Goal: Task Accomplishment & Management: Manage account settings

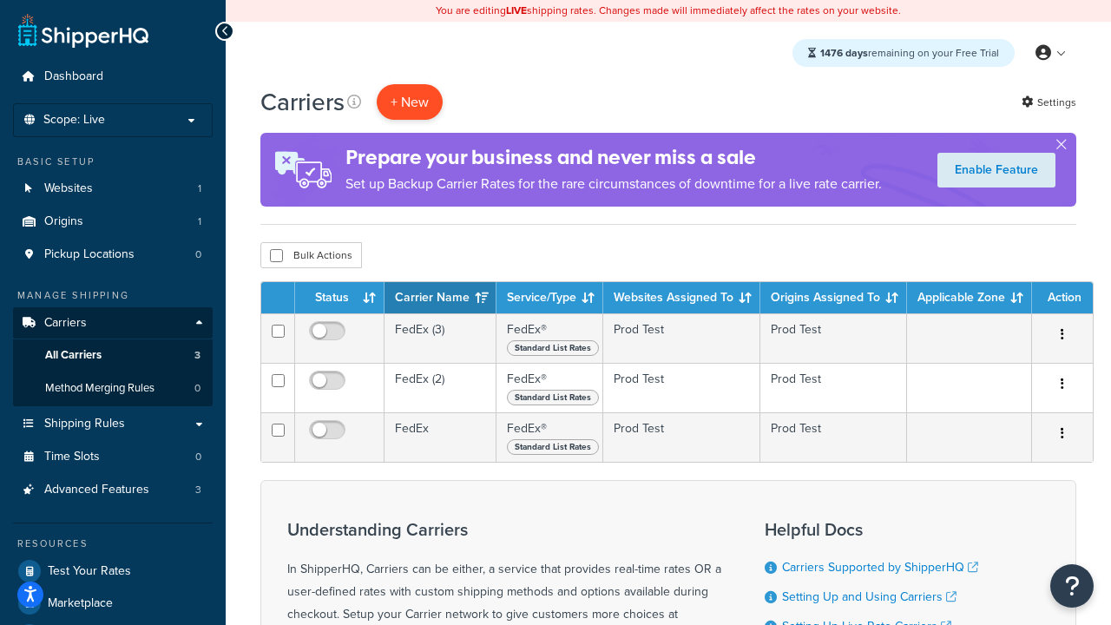
click at [410, 102] on button "+ New" at bounding box center [410, 102] width 66 height 36
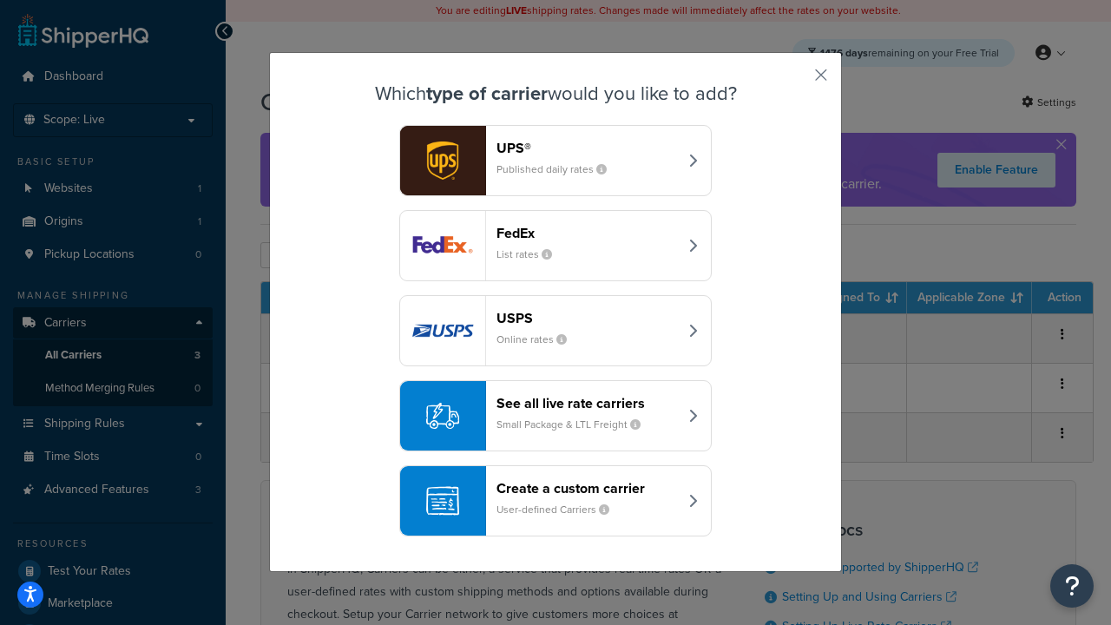
click at [555, 246] on small "List rates" at bounding box center [530, 254] width 69 height 16
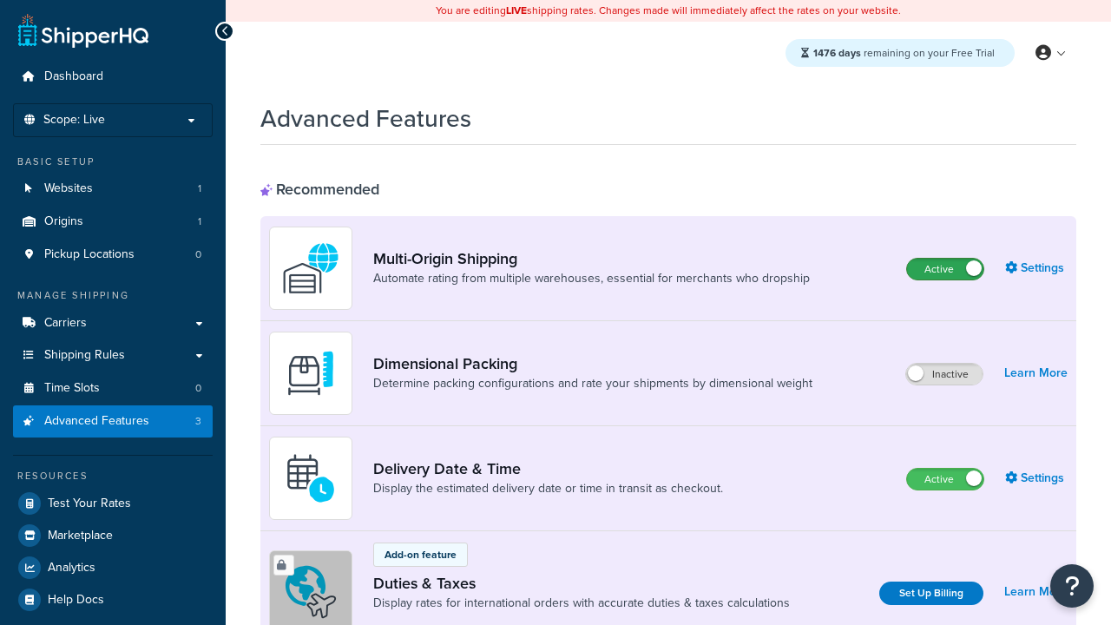
click at [945, 269] on label "Active" at bounding box center [945, 269] width 76 height 21
click at [945, 479] on label "Active" at bounding box center [945, 479] width 76 height 21
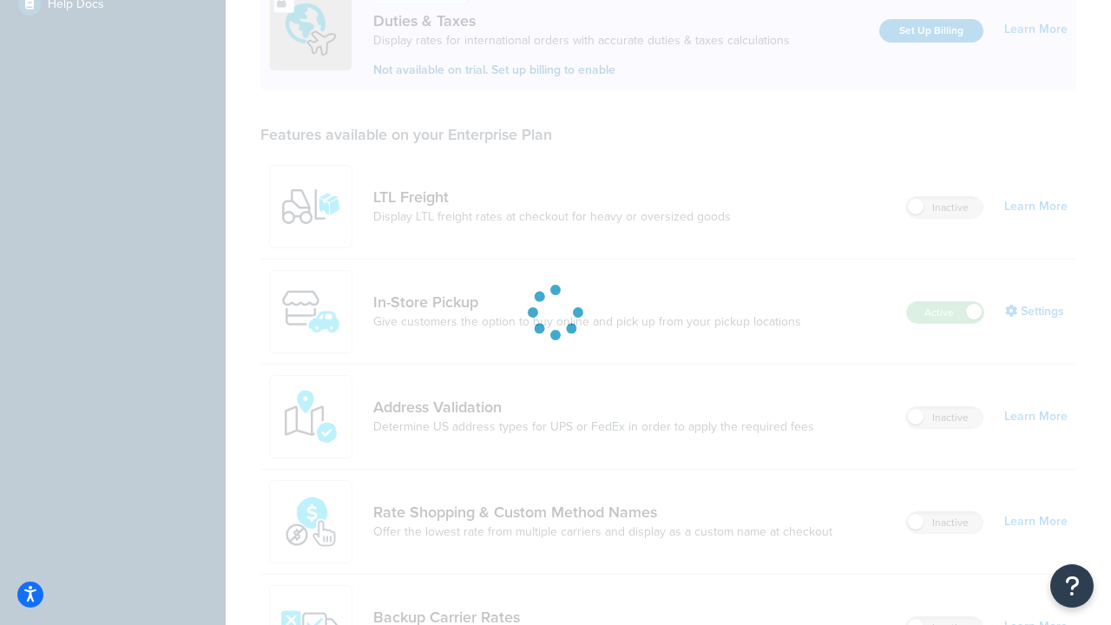
scroll to position [529, 0]
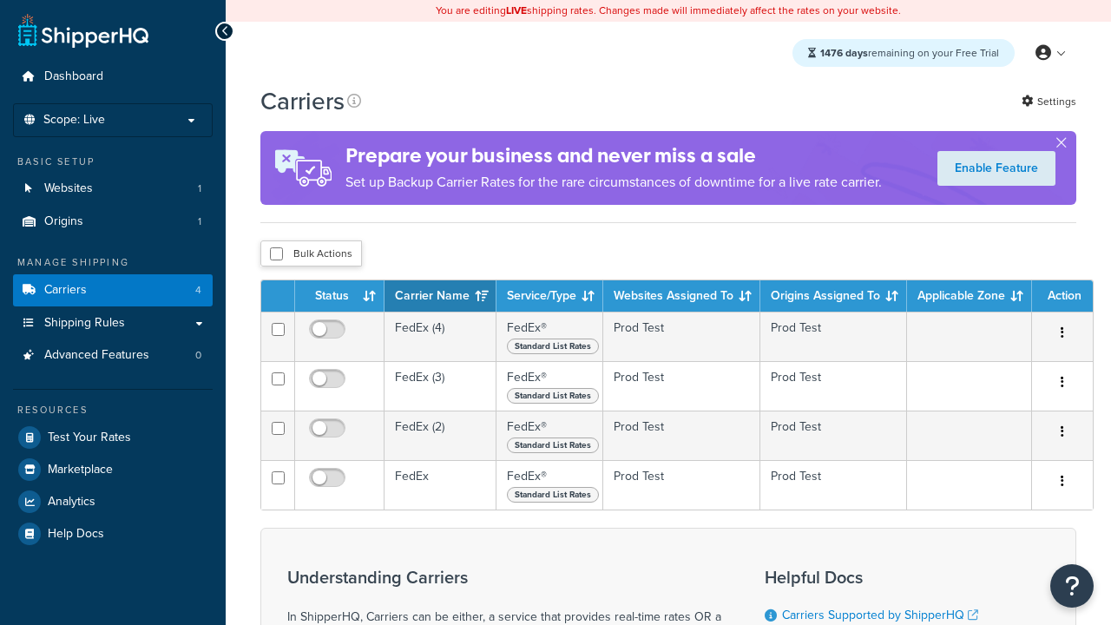
click at [276, 253] on input "checkbox" at bounding box center [276, 253] width 13 height 13
checkbox input "true"
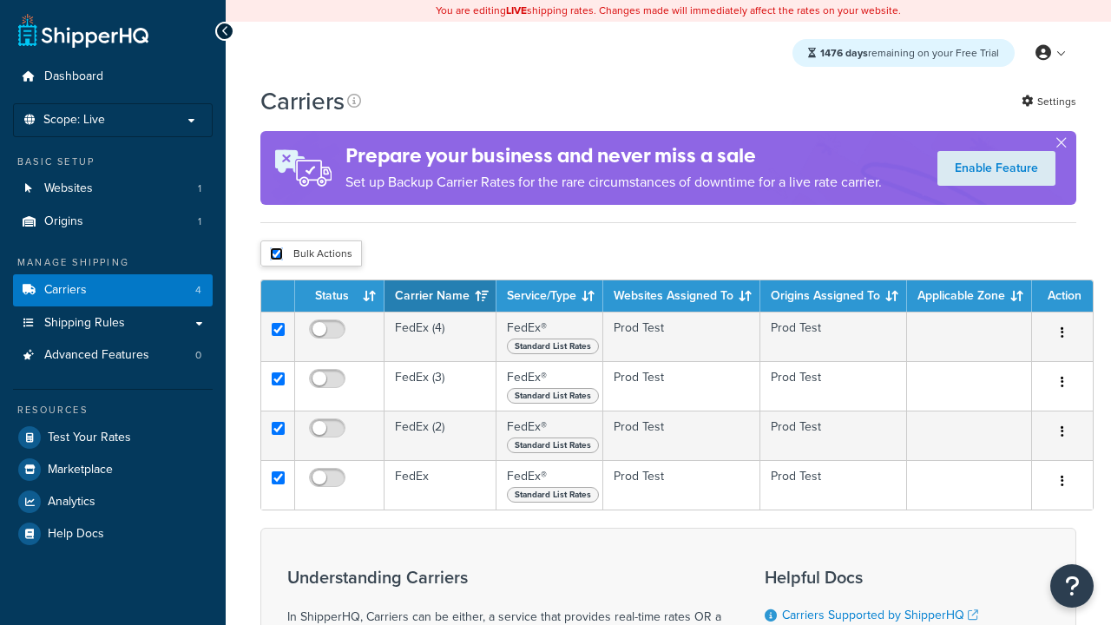
checkbox input "true"
click at [0, 0] on button "Delete" at bounding box center [0, 0] width 0 height 0
